Goal: Check status

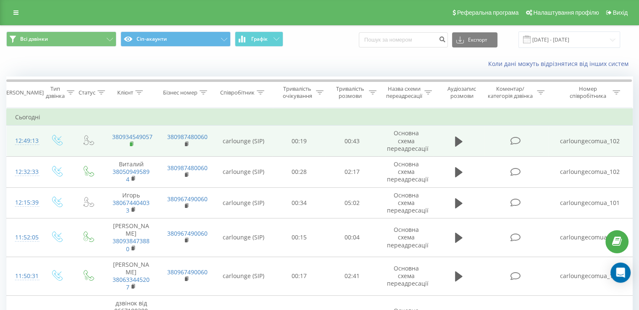
click at [132, 143] on rect at bounding box center [131, 144] width 3 height 4
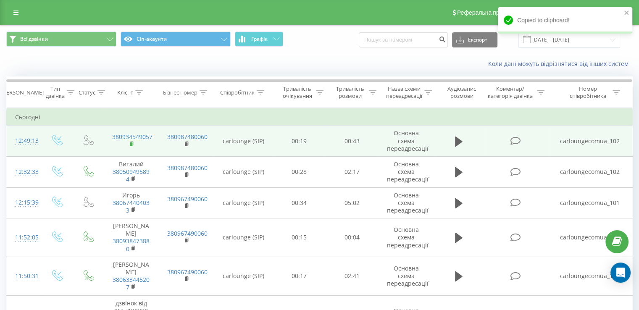
click at [132, 143] on rect at bounding box center [131, 144] width 3 height 4
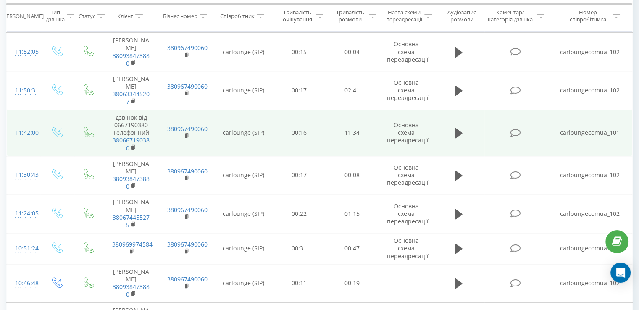
scroll to position [252, 0]
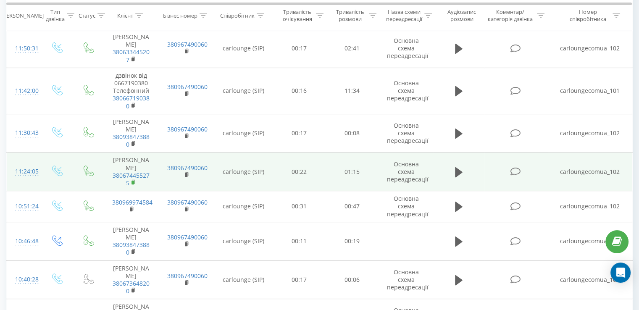
click at [133, 181] on rect at bounding box center [133, 183] width 3 height 4
